Goal: Task Accomplishment & Management: Manage account settings

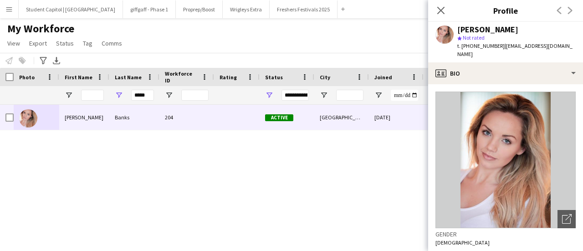
scroll to position [164, 0]
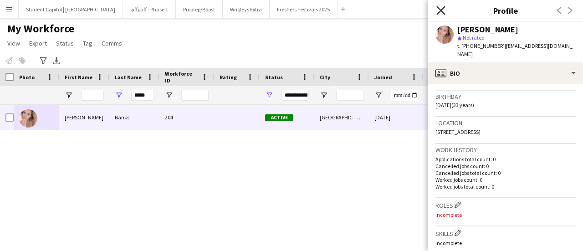
click at [439, 10] on icon "Close pop-in" at bounding box center [441, 10] width 9 height 9
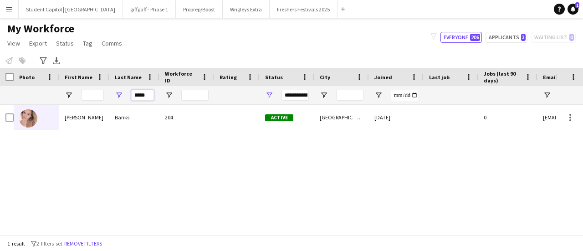
click at [142, 97] on input "*****" at bounding box center [142, 95] width 23 height 11
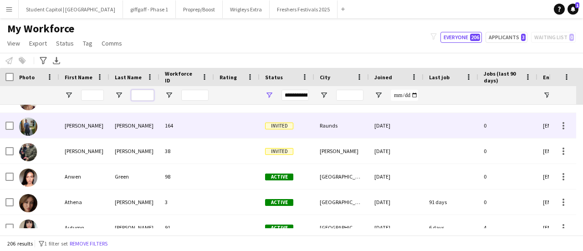
scroll to position [0, 0]
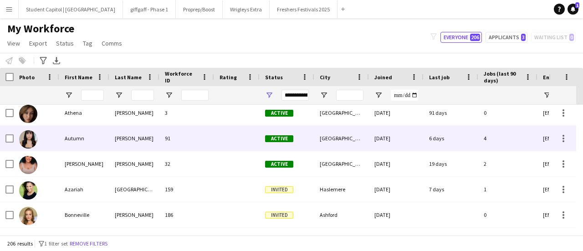
click at [32, 143] on img at bounding box center [28, 139] width 18 height 18
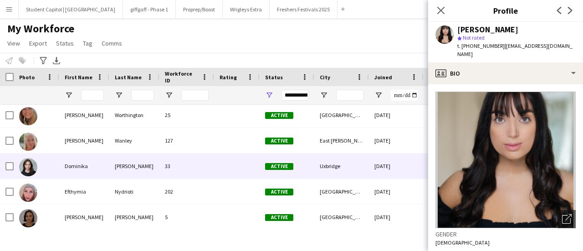
click at [33, 168] on img at bounding box center [28, 167] width 18 height 18
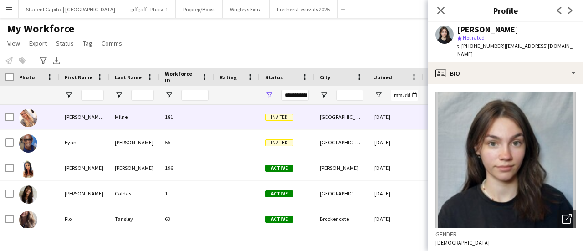
click at [36, 121] on img at bounding box center [28, 118] width 18 height 18
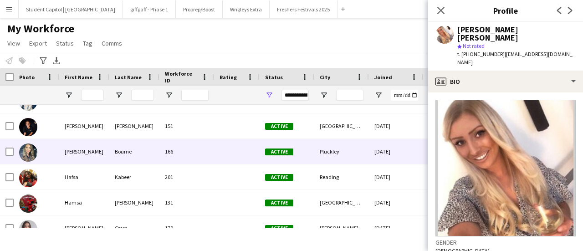
click at [23, 155] on img at bounding box center [28, 153] width 18 height 18
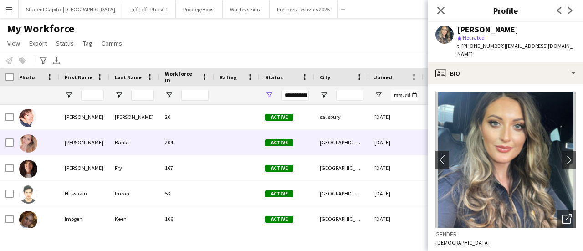
click at [30, 144] on img at bounding box center [28, 143] width 18 height 18
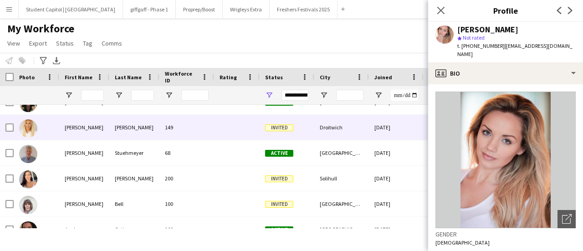
click at [28, 124] on img at bounding box center [28, 128] width 18 height 18
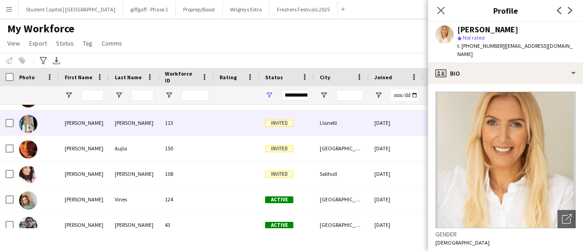
click at [28, 120] on img at bounding box center [28, 124] width 18 height 18
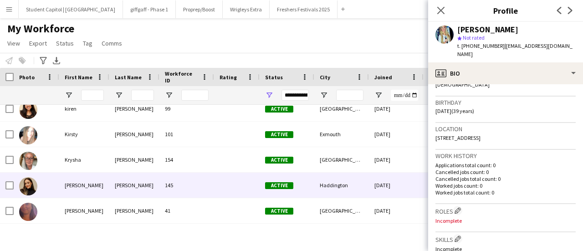
click at [26, 184] on img at bounding box center [28, 186] width 18 height 18
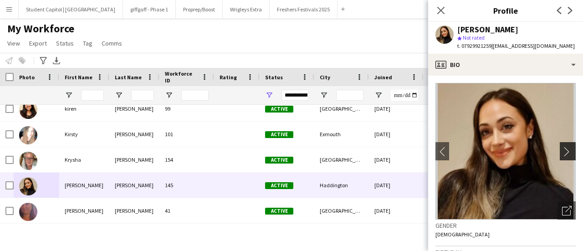
click at [562, 150] on app-icon "chevron-right" at bounding box center [569, 152] width 14 height 10
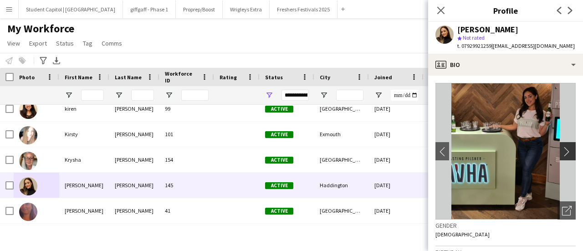
click at [562, 150] on app-icon "chevron-right" at bounding box center [569, 152] width 14 height 10
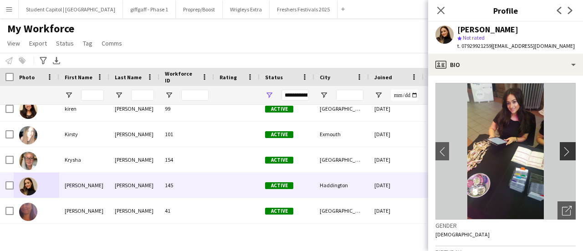
click at [562, 150] on app-icon "chevron-right" at bounding box center [569, 152] width 14 height 10
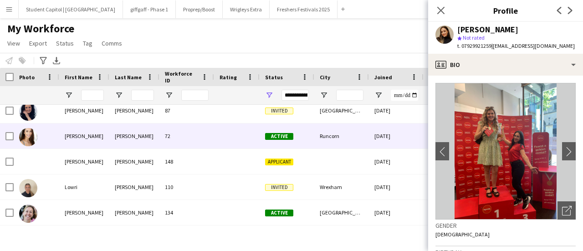
click at [31, 141] on img at bounding box center [28, 137] width 18 height 18
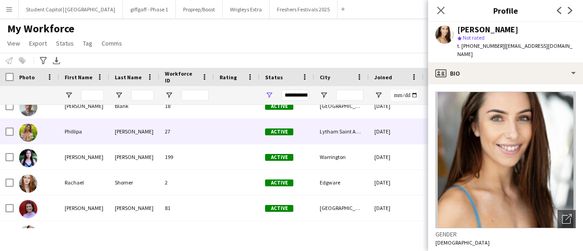
click at [28, 139] on img at bounding box center [28, 133] width 18 height 18
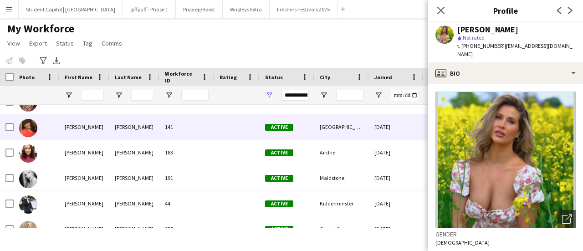
click at [31, 127] on img at bounding box center [28, 128] width 18 height 18
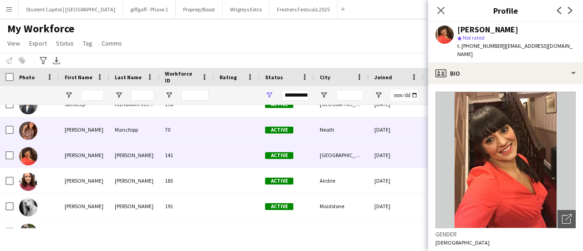
click at [31, 127] on img at bounding box center [28, 131] width 18 height 18
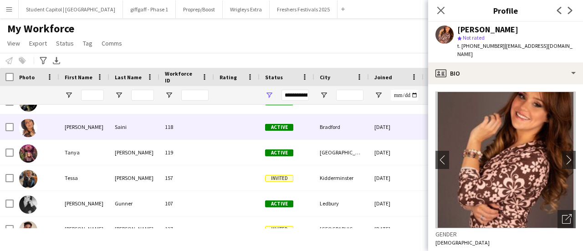
click at [31, 127] on img at bounding box center [28, 128] width 18 height 18
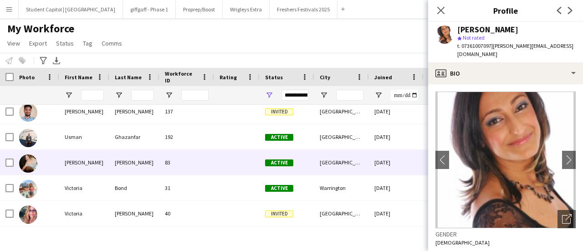
click at [26, 163] on img at bounding box center [28, 164] width 18 height 18
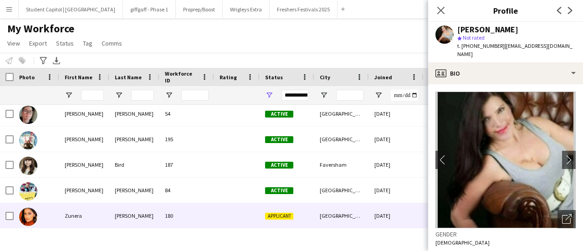
click at [25, 212] on img at bounding box center [28, 217] width 18 height 18
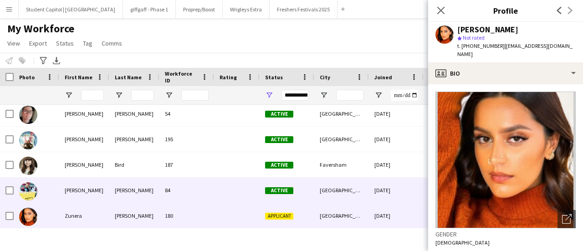
click at [24, 194] on img at bounding box center [28, 191] width 18 height 18
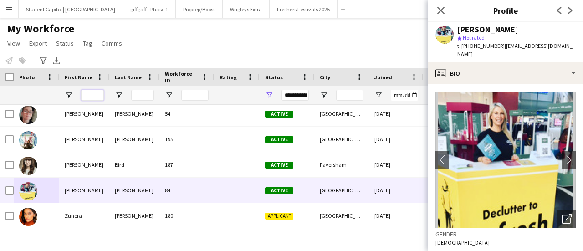
click at [95, 95] on input "First Name Filter Input" at bounding box center [92, 95] width 23 height 11
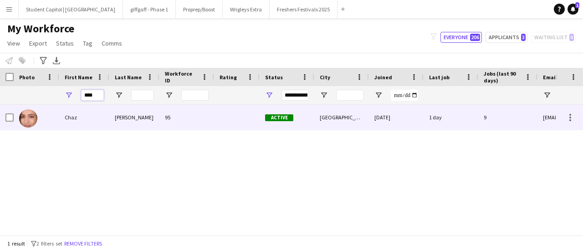
type input "****"
click at [73, 113] on div "Chaz" at bounding box center [84, 117] width 50 height 25
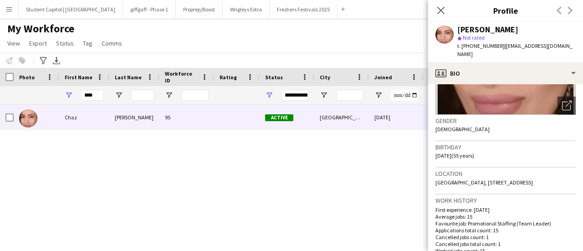
scroll to position [114, 0]
click at [461, 36] on icon "star" at bounding box center [460, 38] width 5 height 5
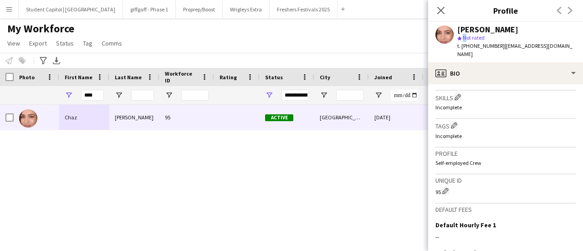
scroll to position [349, 0]
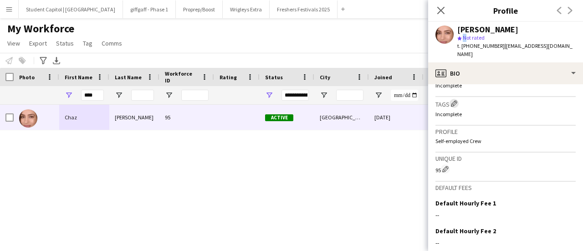
click at [455, 107] on app-icon "Edit crew company tags" at bounding box center [454, 103] width 6 height 6
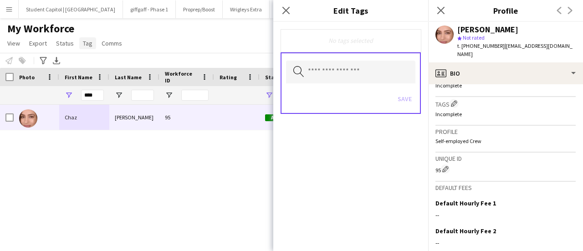
click at [87, 47] on span "Tag" at bounding box center [88, 43] width 10 height 8
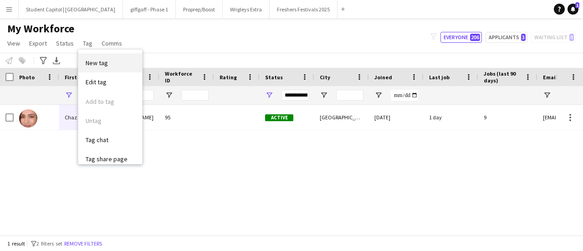
click at [93, 59] on span "New tag" at bounding box center [97, 63] width 22 height 8
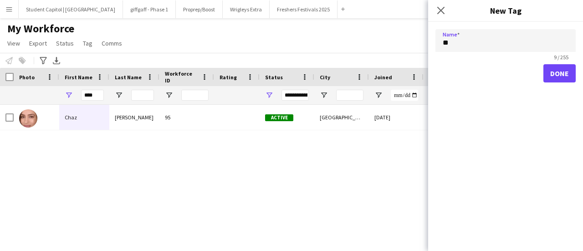
type input "*"
type input "******"
click at [556, 75] on button "Done" at bounding box center [560, 73] width 32 height 18
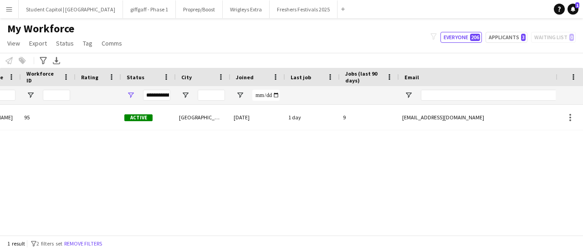
scroll to position [0, 141]
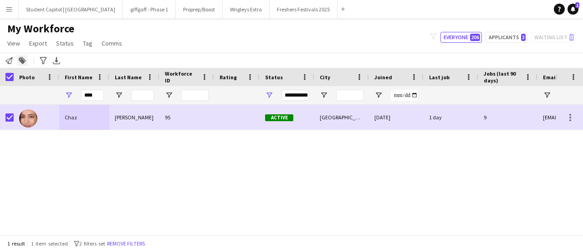
click at [24, 61] on icon at bounding box center [22, 61] width 6 height 6
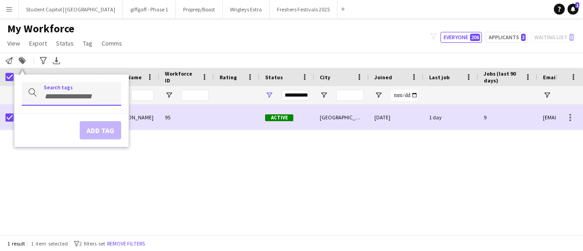
click at [41, 98] on div at bounding box center [71, 93] width 99 height 23
type input "****"
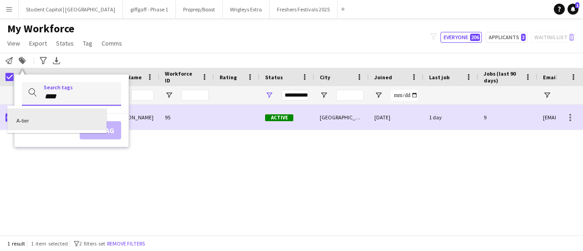
click at [47, 118] on div "A-tier" at bounding box center [56, 119] width 99 height 22
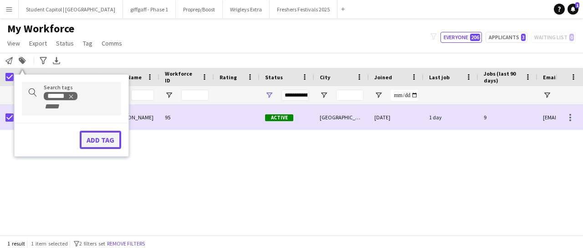
click at [109, 142] on button "Add tag" at bounding box center [100, 140] width 41 height 18
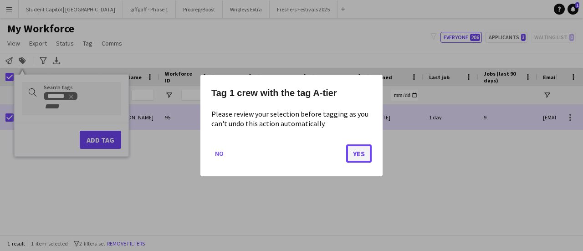
click at [355, 152] on button "Yes" at bounding box center [359, 153] width 26 height 18
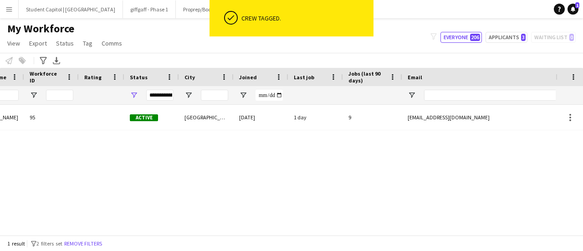
scroll to position [0, 138]
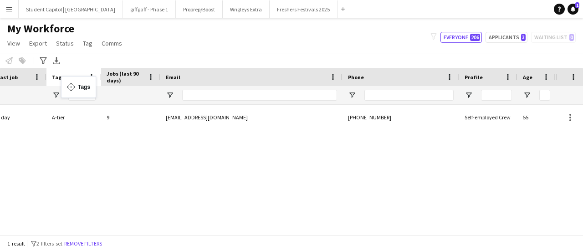
drag, startPoint x: 544, startPoint y: 77, endPoint x: 66, endPoint y: 82, distance: 478.6
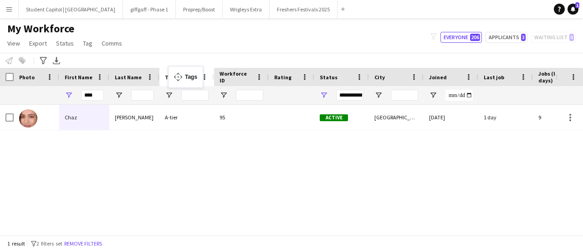
drag, startPoint x: 490, startPoint y: 73, endPoint x: 174, endPoint y: 72, distance: 316.8
click at [304, 77] on span at bounding box center [305, 77] width 8 height 8
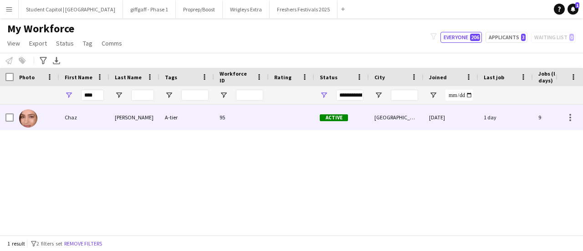
click at [284, 114] on div at bounding box center [292, 117] width 46 height 25
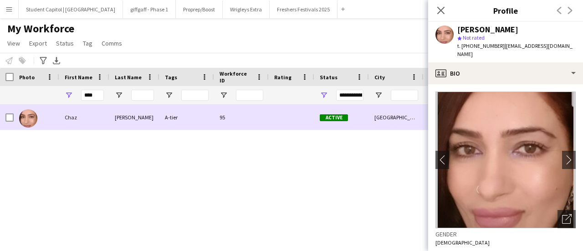
click at [284, 114] on div at bounding box center [292, 117] width 46 height 25
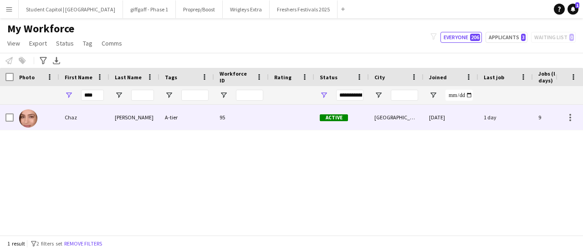
click at [284, 114] on div at bounding box center [292, 117] width 46 height 25
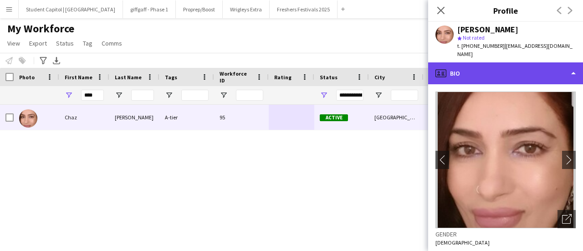
click at [572, 66] on div "profile Bio" at bounding box center [505, 73] width 155 height 22
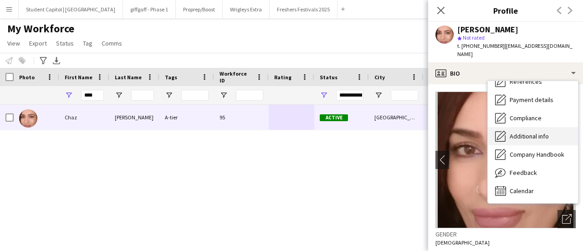
click at [532, 132] on span "Additional info" at bounding box center [529, 136] width 39 height 8
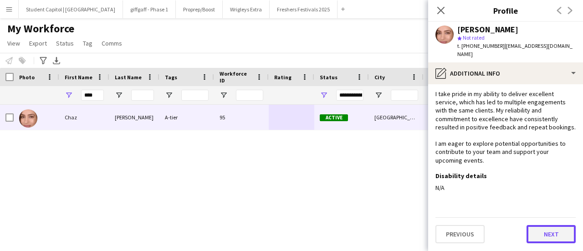
click at [537, 232] on button "Next" at bounding box center [551, 234] width 49 height 18
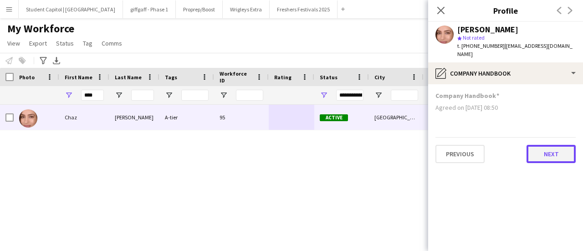
click at [568, 145] on button "Next" at bounding box center [551, 154] width 49 height 18
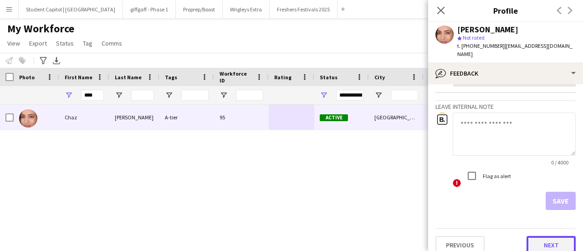
click at [543, 238] on button "Next" at bounding box center [551, 245] width 49 height 18
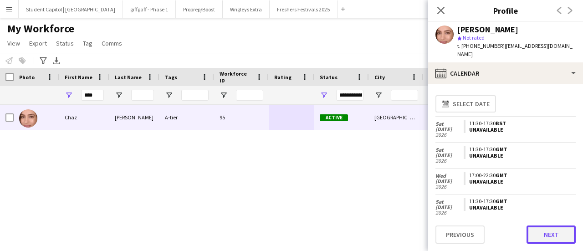
click at [543, 238] on button "Next" at bounding box center [551, 235] width 49 height 18
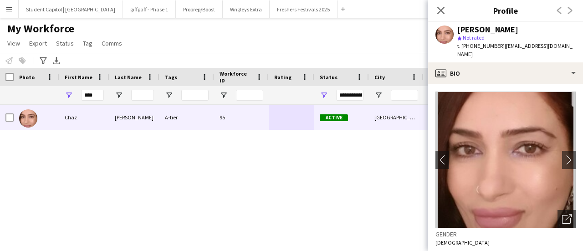
click at [383, 160] on div "[GEOGRAPHIC_DATA] [DATE] 1 day 9 [EMAIL_ADDRESS][DOMAIN_NAME] A-tier Active 95 …" at bounding box center [278, 167] width 556 height 124
click at [442, 6] on app-icon "Close pop-in" at bounding box center [441, 10] width 13 height 13
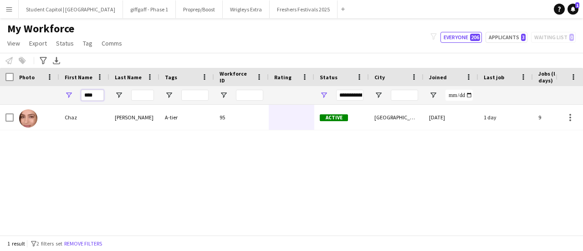
click at [91, 93] on input "****" at bounding box center [92, 95] width 23 height 11
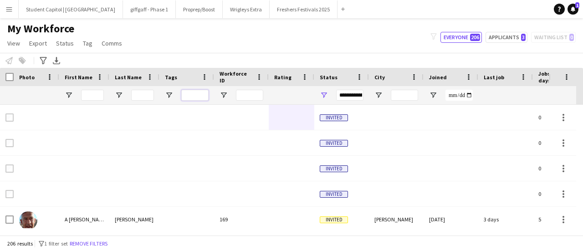
click at [199, 95] on input "Tags Filter Input" at bounding box center [194, 95] width 27 height 11
click at [171, 96] on span "Open Filter Menu" at bounding box center [169, 95] width 8 height 8
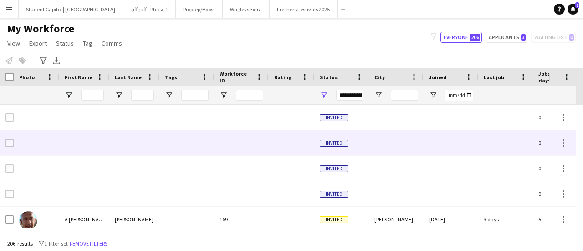
click at [122, 142] on div at bounding box center [134, 142] width 50 height 25
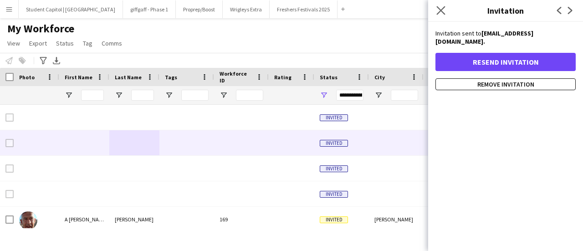
click at [446, 9] on app-icon "Close pop-in" at bounding box center [441, 10] width 13 height 13
